Goal: Task Accomplishment & Management: Manage account settings

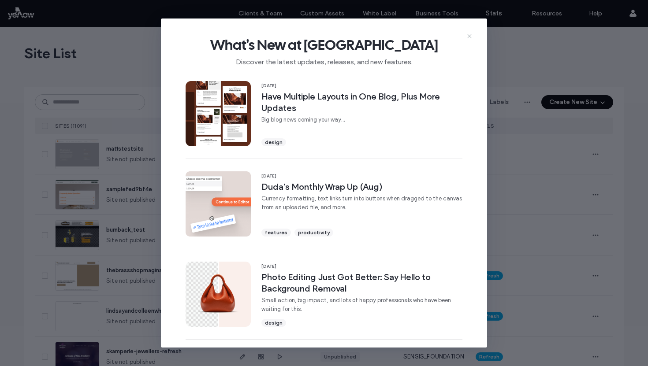
click at [470, 36] on use at bounding box center [469, 36] width 4 height 4
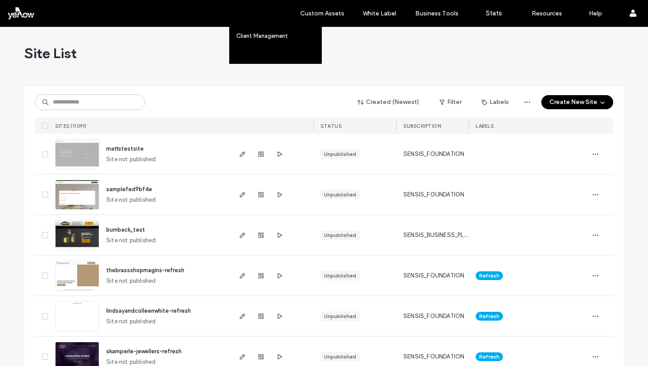
click at [259, 60] on link "Team Permissions" at bounding box center [278, 54] width 85 height 18
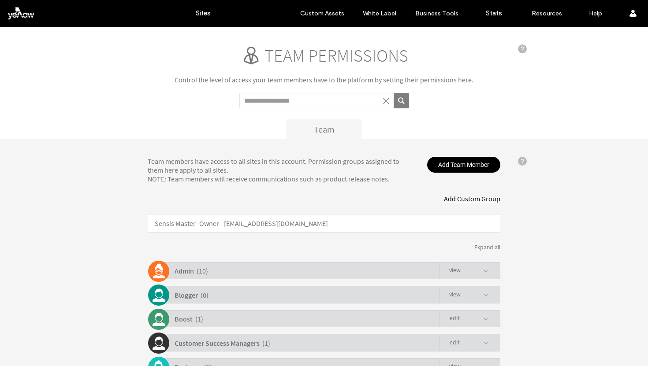
click at [270, 99] on input "Search term" at bounding box center [316, 100] width 154 height 15
type input "**********"
click at [394, 93] on button "submit" at bounding box center [401, 100] width 15 height 15
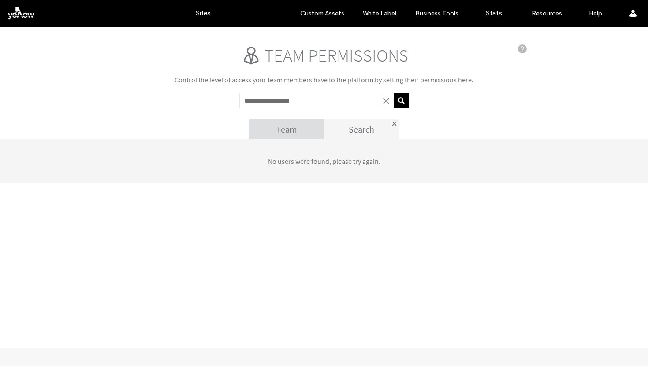
click at [387, 99] on span at bounding box center [386, 101] width 9 height 9
click at [300, 133] on div "Team" at bounding box center [286, 129] width 75 height 20
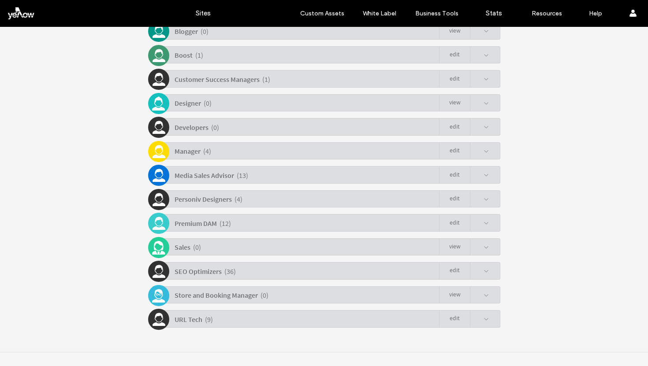
scroll to position [268, 0]
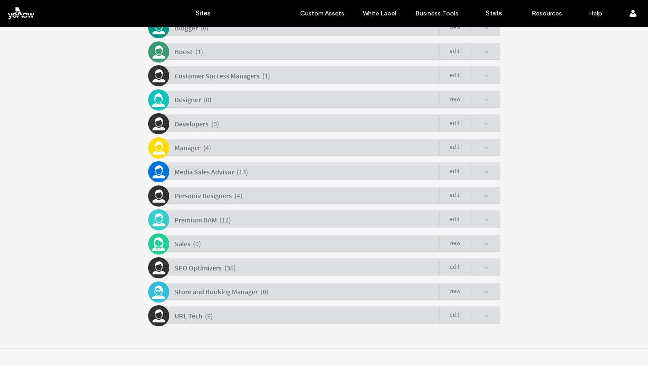
click at [235, 265] on div "SEO Optimizers ( 36 ) Edit" at bounding box center [326, 267] width 348 height 17
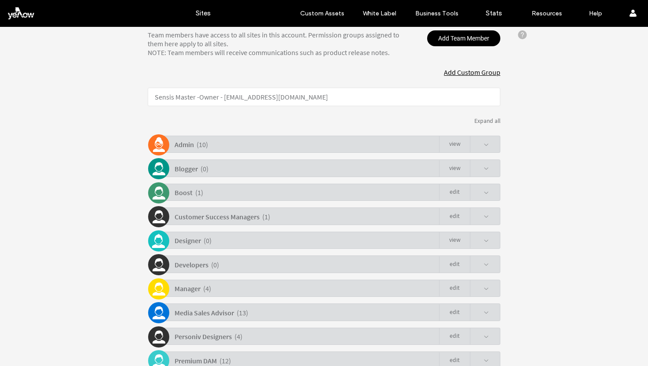
scroll to position [0, 0]
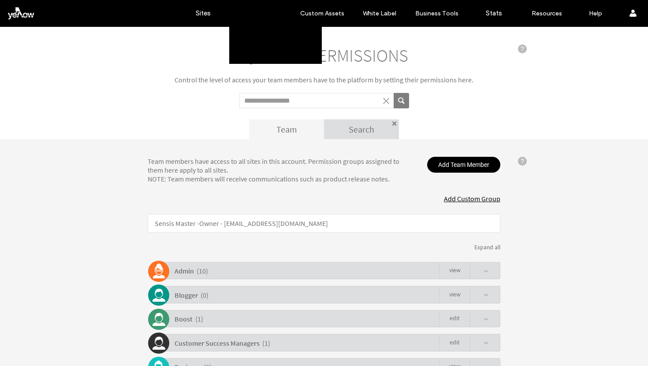
click at [268, 38] on label "Client Management" at bounding box center [262, 36] width 52 height 7
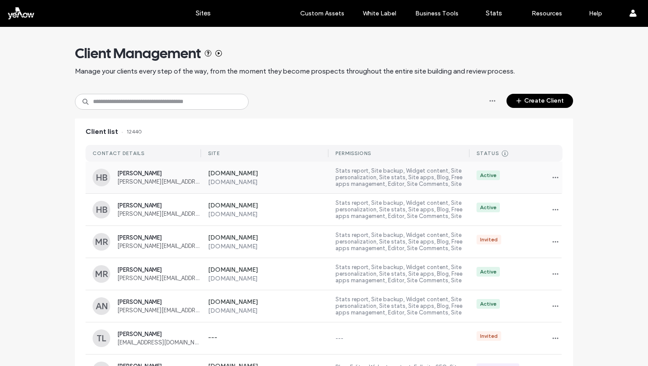
click at [523, 187] on div "[DOMAIN_NAME] [DOMAIN_NAME] Stats report, Site backup, Widget content, Site per…" at bounding box center [382, 178] width 362 height 32
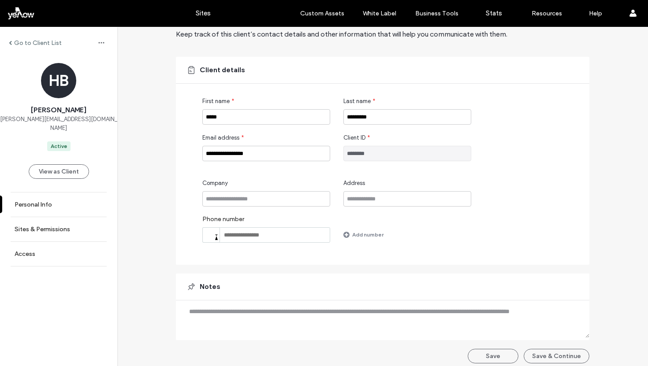
scroll to position [37, 0]
click at [15, 43] on label "Go to Client List" at bounding box center [38, 42] width 48 height 7
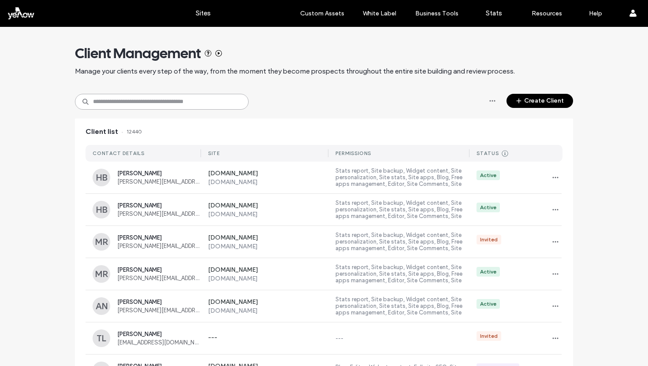
click at [139, 104] on input at bounding box center [162, 102] width 174 height 16
paste input "**********"
type input "**********"
